Goal: Navigation & Orientation: Find specific page/section

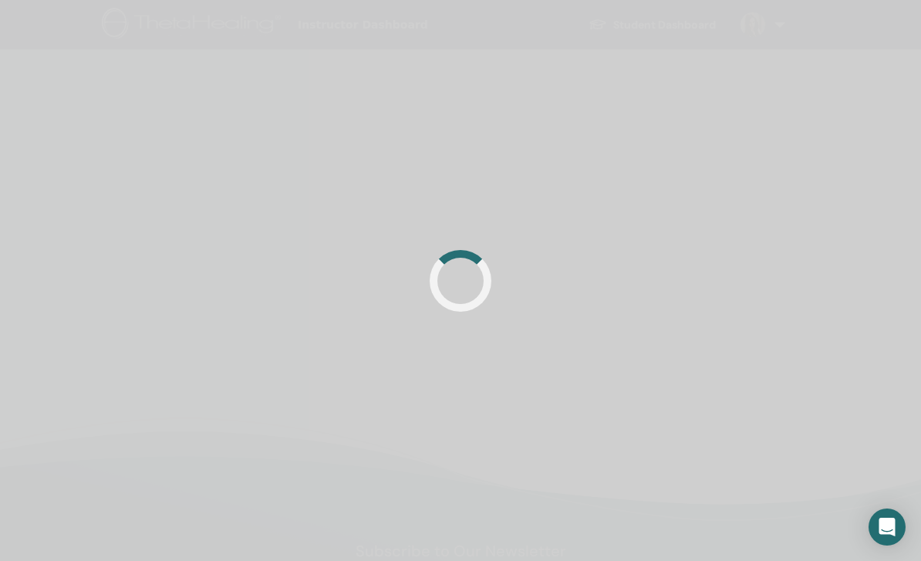
scroll to position [0, 5]
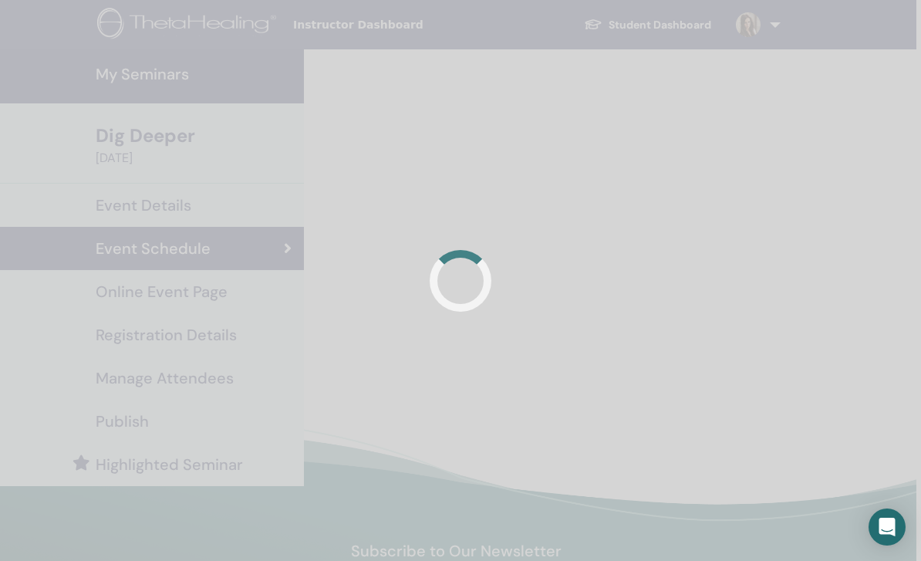
scroll to position [37, 0]
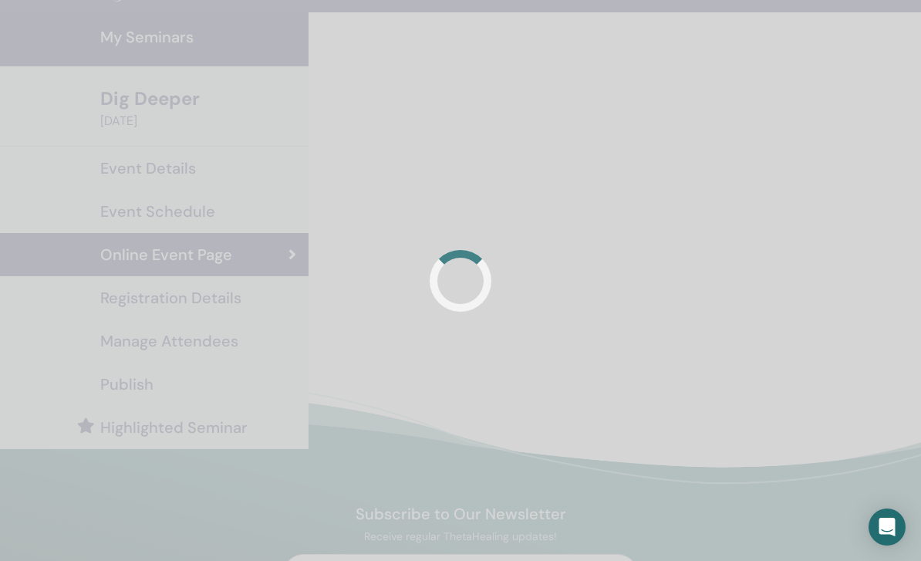
scroll to position [13, 0]
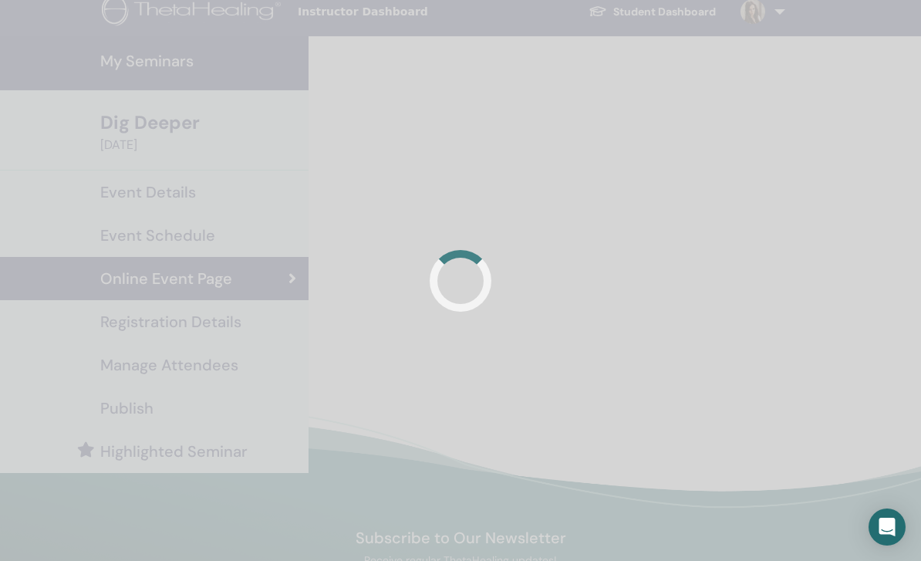
scroll to position [29, 0]
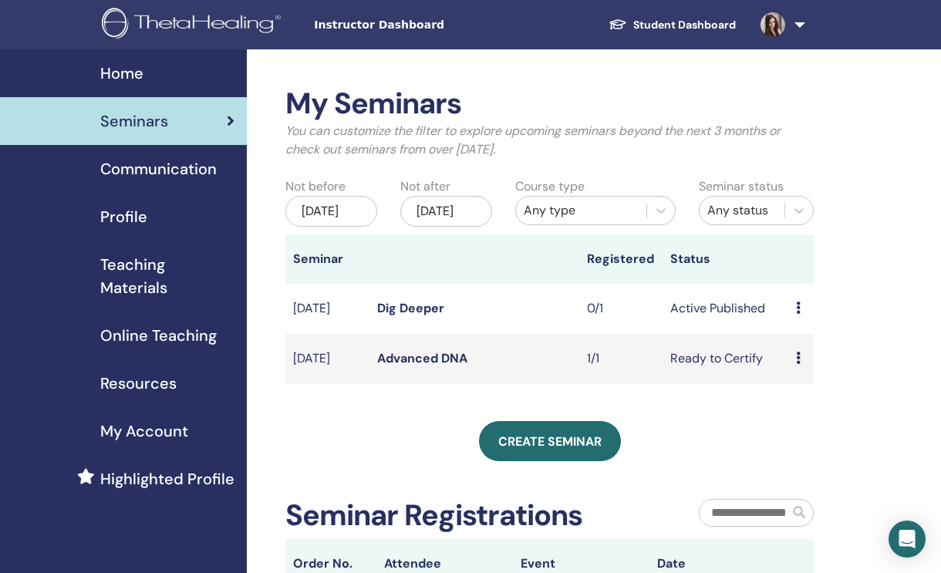
click at [156, 336] on span "Online Teaching" at bounding box center [158, 335] width 117 height 23
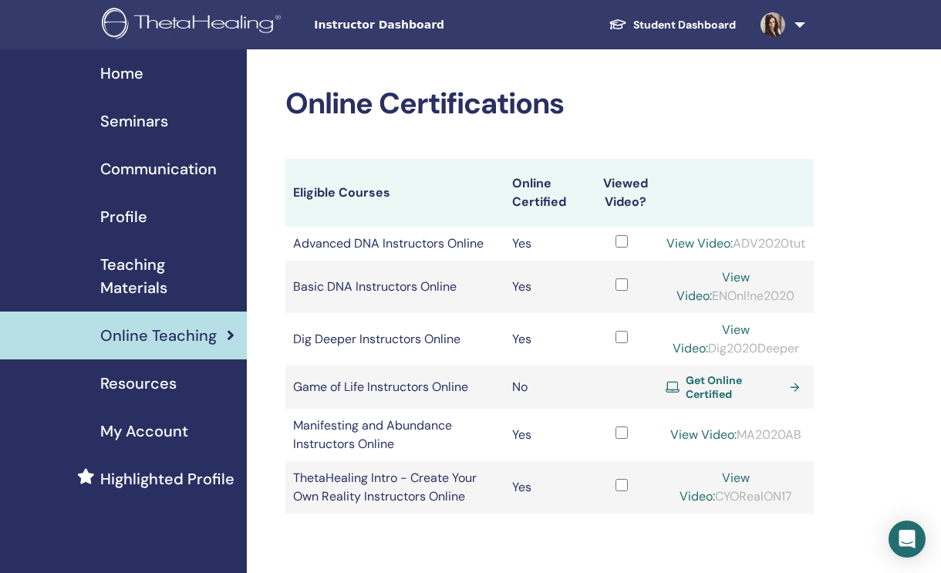
click at [208, 280] on span "Teaching Materials" at bounding box center [167, 276] width 134 height 46
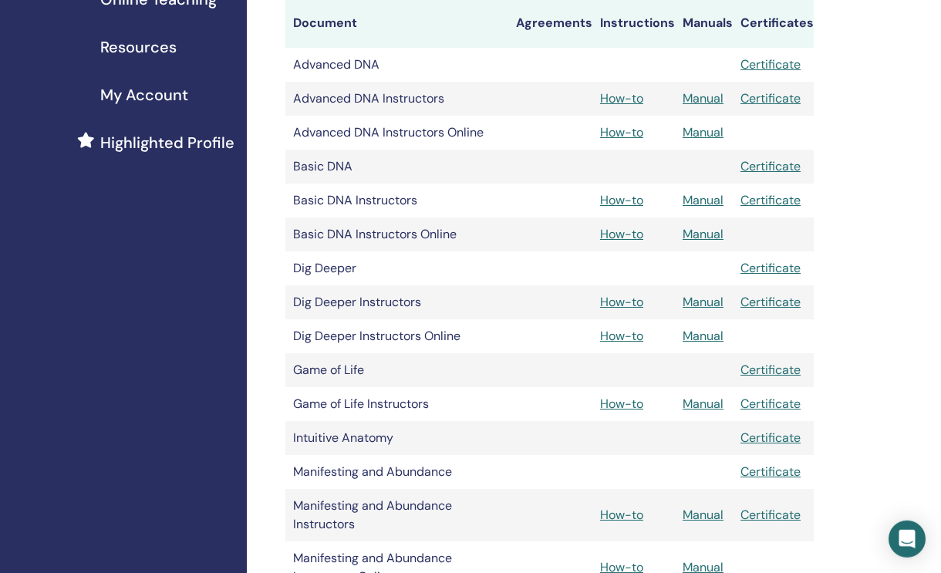
scroll to position [337, 0]
click at [700, 301] on link "Manual" at bounding box center [703, 301] width 41 height 16
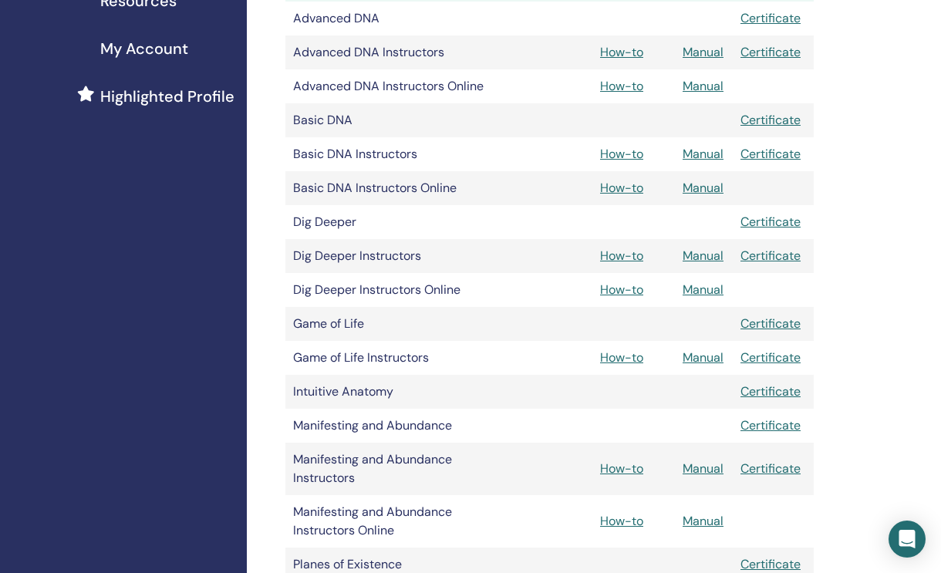
scroll to position [387, 0]
